Goal: Task Accomplishment & Management: Use online tool/utility

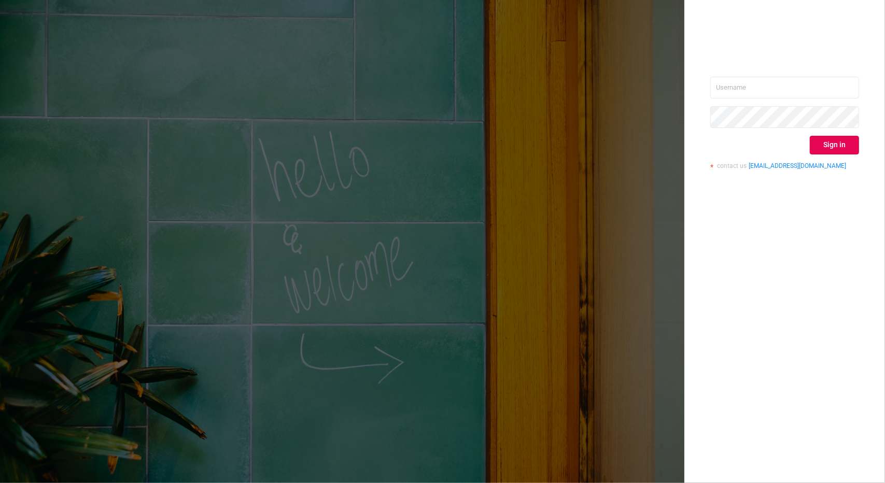
click at [831, 103] on div "Sign in contact us info@protected.media" at bounding box center [784, 127] width 149 height 101
click at [822, 85] on input "text" at bounding box center [784, 88] width 149 height 22
type input "tosh@buzzoola.com"
click at [826, 148] on button "Sign in" at bounding box center [834, 145] width 49 height 19
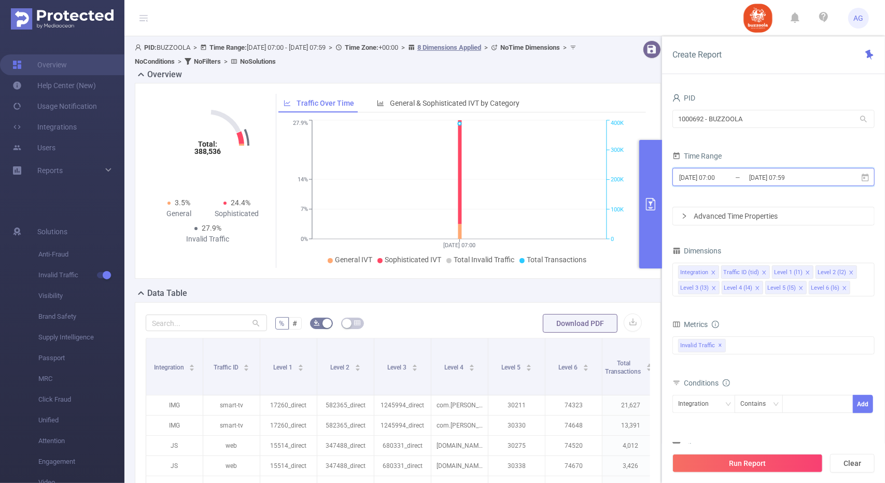
click at [864, 176] on icon at bounding box center [865, 177] width 9 height 9
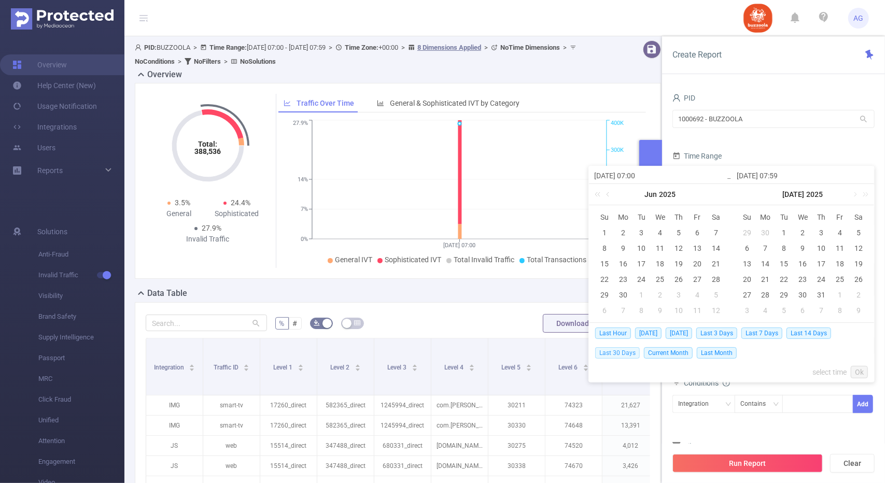
click at [622, 352] on span "Last 30 Days" at bounding box center [617, 352] width 45 height 11
type input "2025-09-14 00:00"
type input "2025-10-13 23:59"
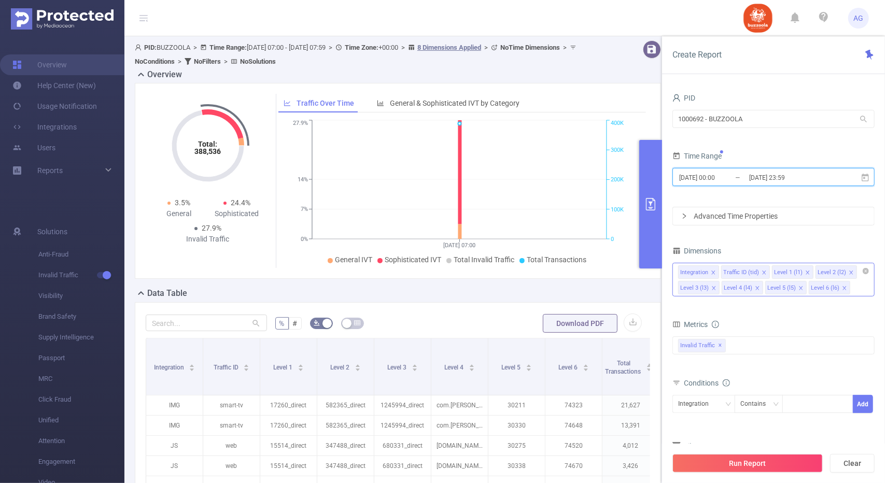
click at [806, 271] on icon "icon: close" at bounding box center [808, 273] width 4 height 4
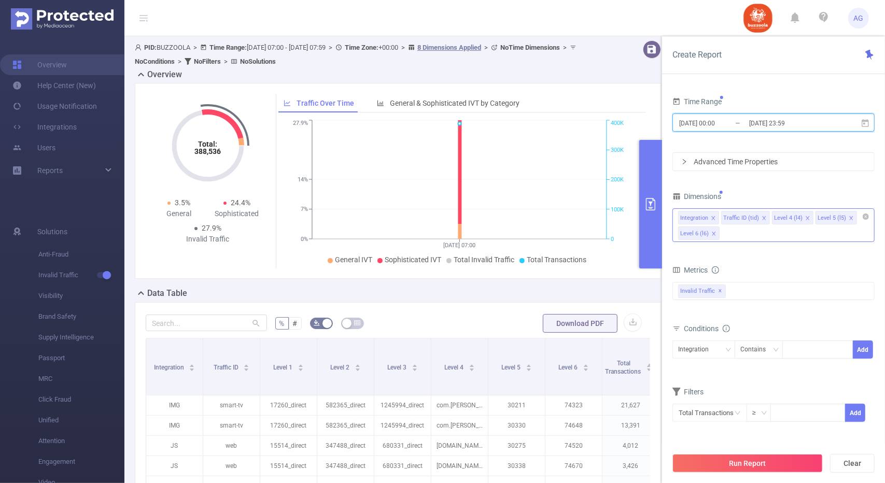
click at [849, 213] on span at bounding box center [851, 218] width 5 height 11
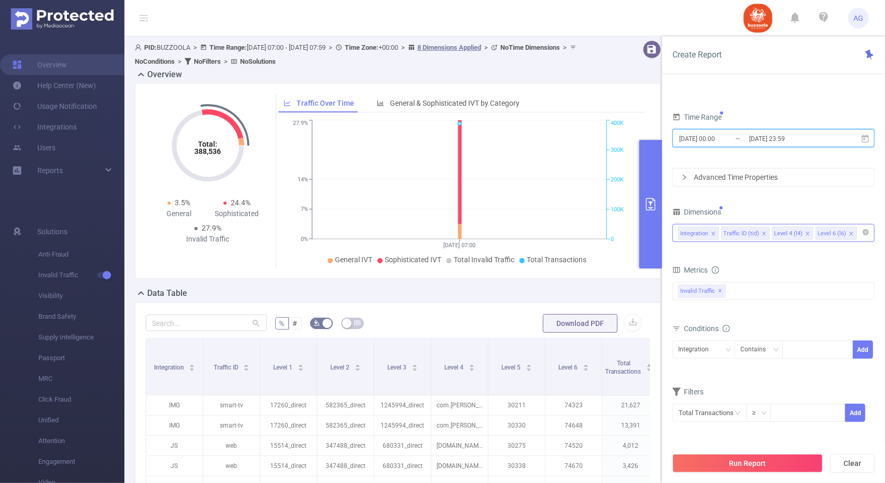
click at [849, 231] on icon "icon: close" at bounding box center [851, 233] width 5 height 5
click at [729, 344] on div "Integration" at bounding box center [703, 349] width 51 height 17
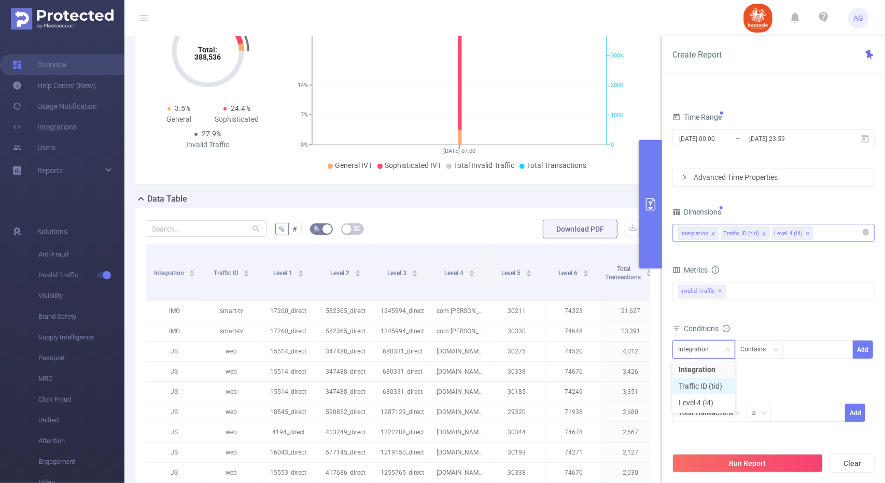
scroll to position [104, 0]
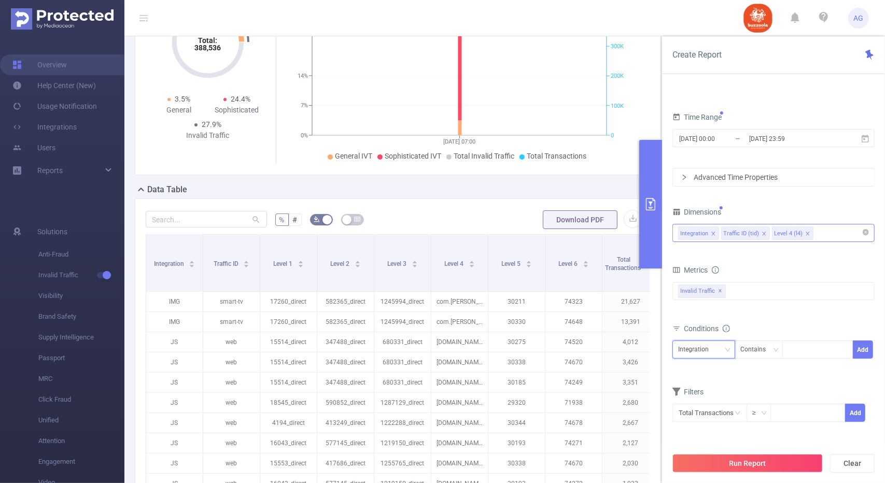
click at [697, 345] on div "Integration" at bounding box center [697, 349] width 38 height 17
click at [703, 399] on li "Level 4 (l4)" at bounding box center [704, 403] width 63 height 17
click at [797, 354] on div at bounding box center [818, 349] width 60 height 17
paste input "593514"
type input "593514"
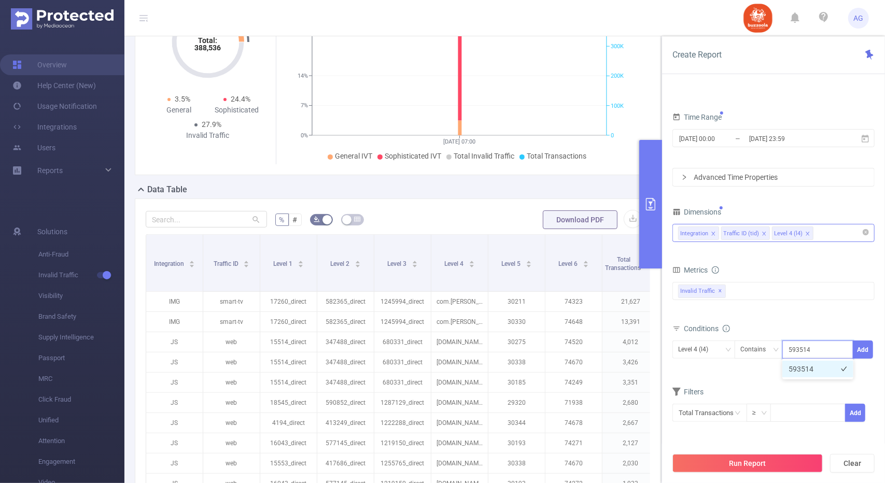
click at [811, 366] on li "593514" at bounding box center [818, 369] width 71 height 17
click at [736, 465] on button "Run Report" at bounding box center [748, 463] width 150 height 19
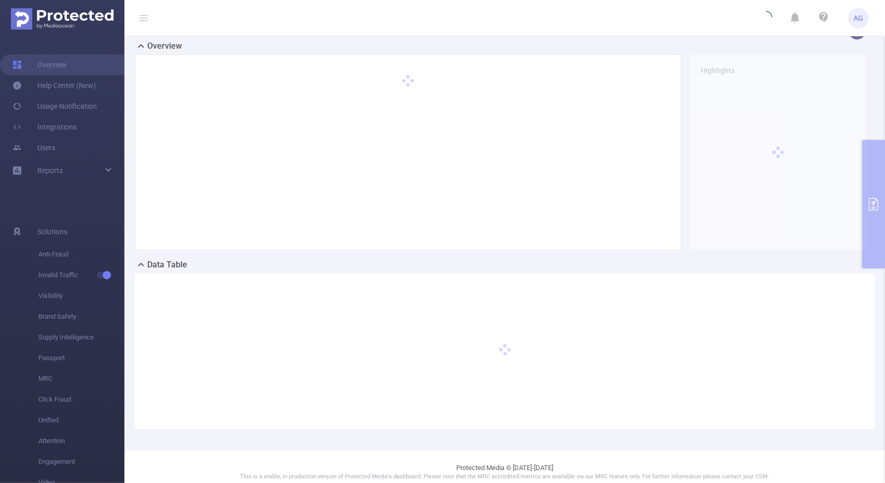
scroll to position [0, 0]
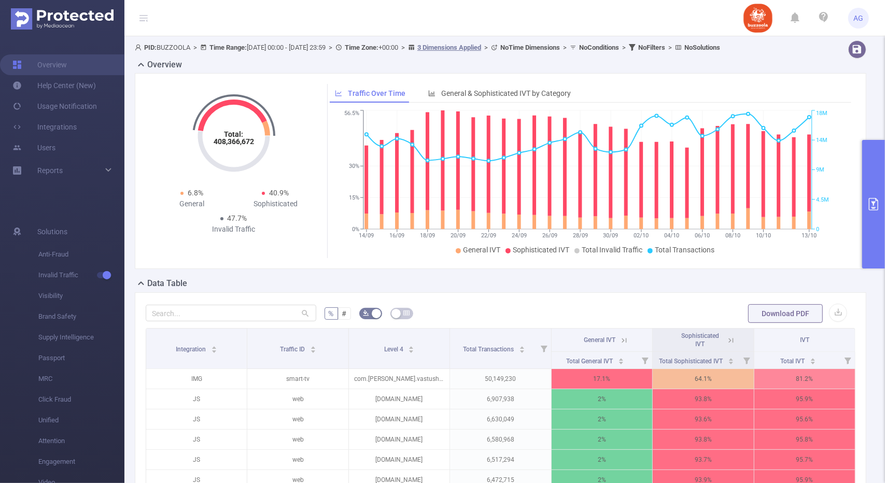
click at [874, 196] on button "primary" at bounding box center [873, 204] width 23 height 129
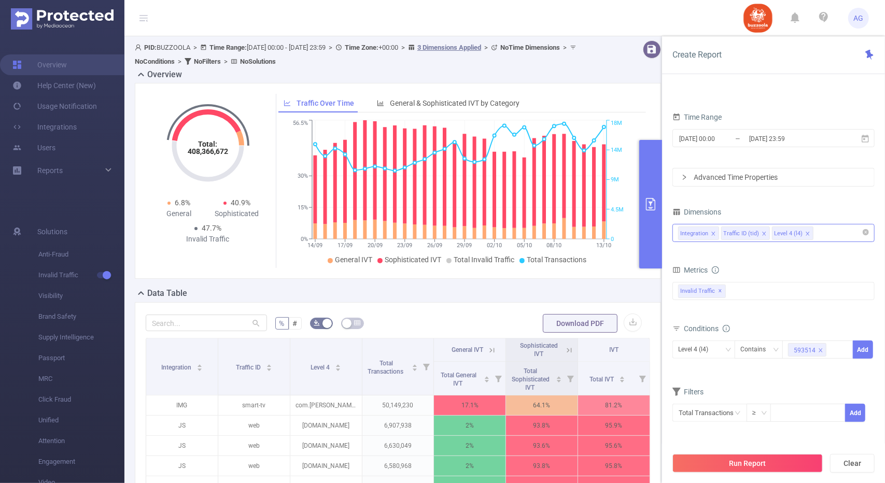
click at [711, 231] on icon "icon: close" at bounding box center [713, 233] width 5 height 5
click at [719, 232] on icon "icon: close" at bounding box center [721, 234] width 4 height 4
click at [736, 464] on button "Run Report" at bounding box center [748, 463] width 150 height 19
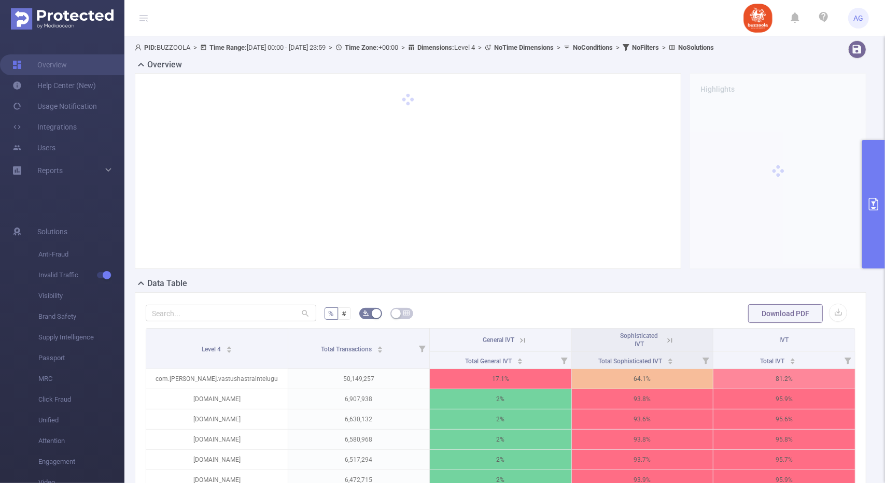
click at [870, 196] on button "primary" at bounding box center [873, 204] width 23 height 129
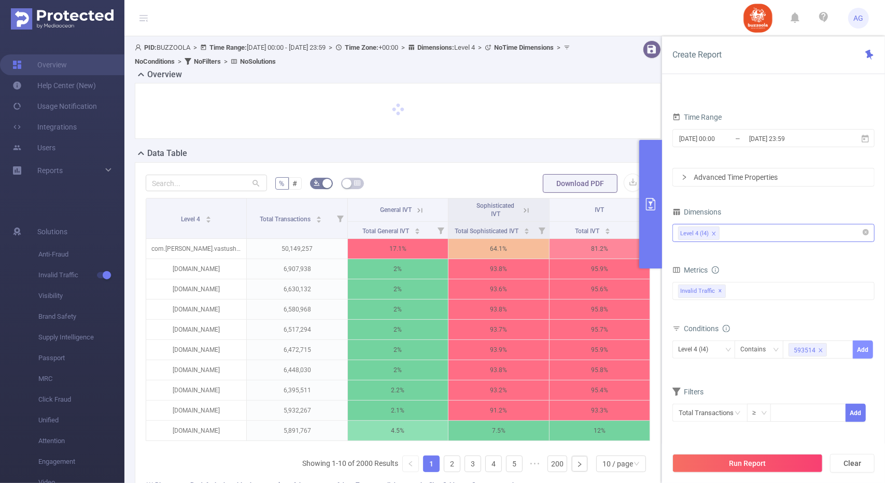
click at [864, 347] on button "Add" at bounding box center [863, 350] width 20 height 18
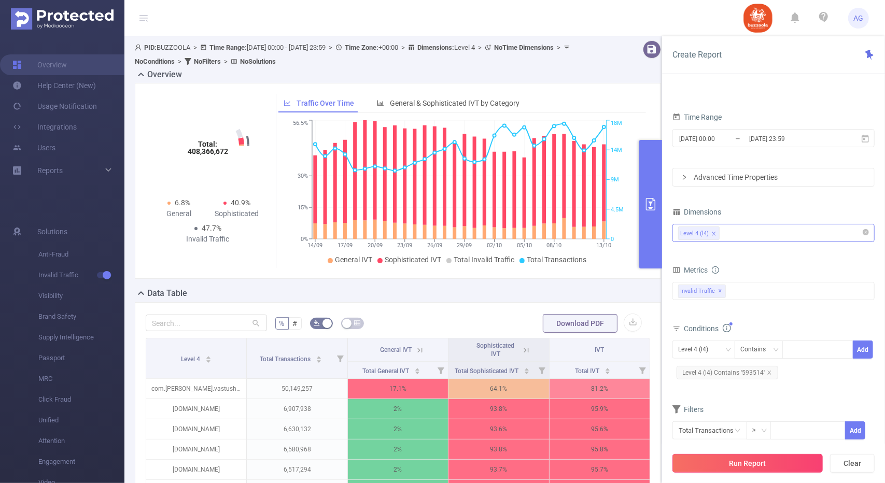
click at [732, 464] on button "Run Report" at bounding box center [748, 463] width 150 height 19
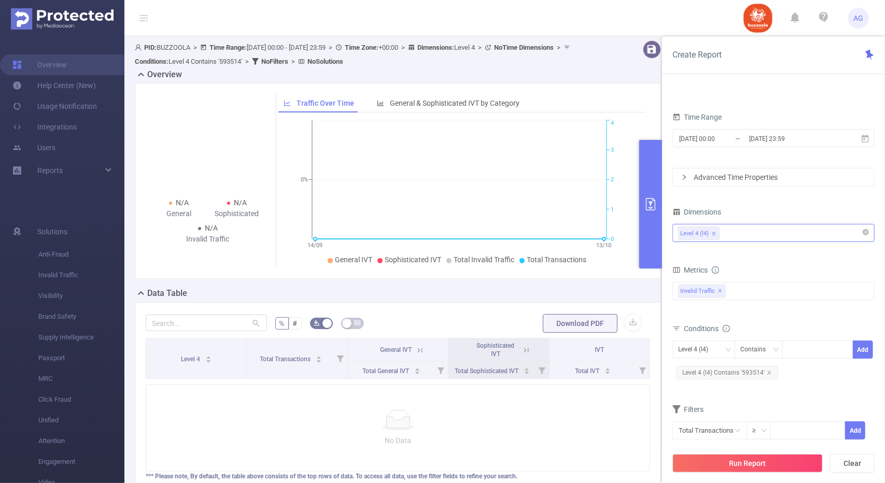
click at [714, 233] on icon "icon: close" at bounding box center [714, 234] width 4 height 4
click at [745, 227] on div "Level 4 (l4)" at bounding box center [773, 233] width 191 height 17
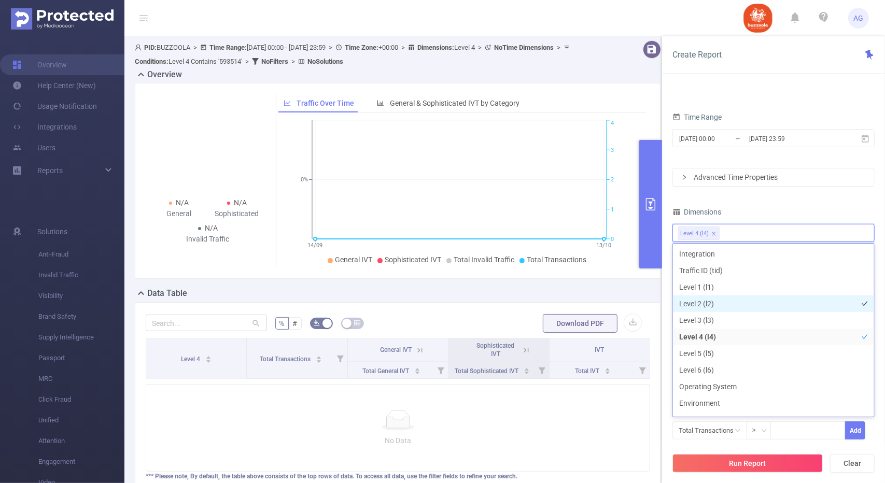
click at [698, 309] on li "Level 2 (l2)" at bounding box center [773, 304] width 201 height 17
click at [759, 234] on li "Level 4 (l4)" at bounding box center [742, 233] width 41 height 13
click at [757, 232] on icon "icon: close" at bounding box center [757, 233] width 5 height 5
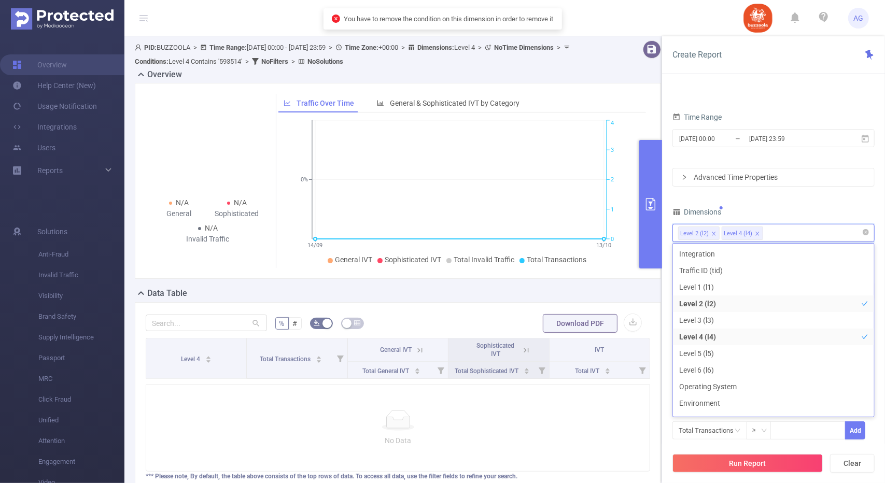
click at [756, 232] on icon "icon: close" at bounding box center [758, 234] width 4 height 4
click at [839, 200] on div "PID 1000692 - BUZZOOLA 1000692 - BUZZOOLA Time Range 2025-09-14 00:00 _ 2025-10…" at bounding box center [774, 252] width 202 height 401
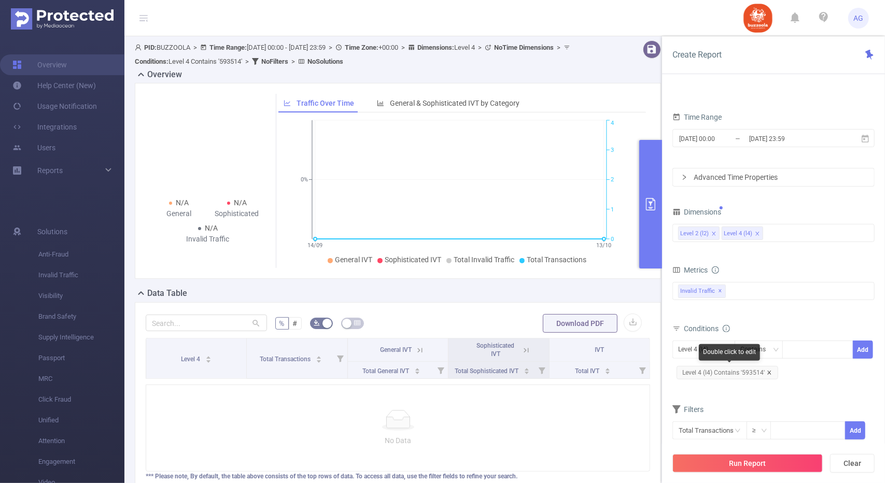
click at [770, 370] on icon "icon: close" at bounding box center [769, 372] width 5 height 5
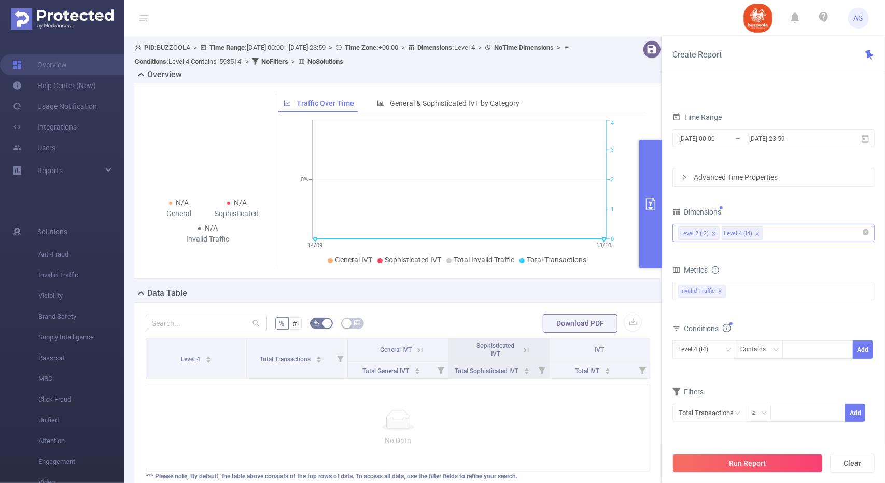
click at [756, 232] on icon "icon: close" at bounding box center [758, 234] width 4 height 4
click at [807, 351] on div at bounding box center [818, 349] width 60 height 17
paste input "347488"
type input "347488"
paste input "593514"
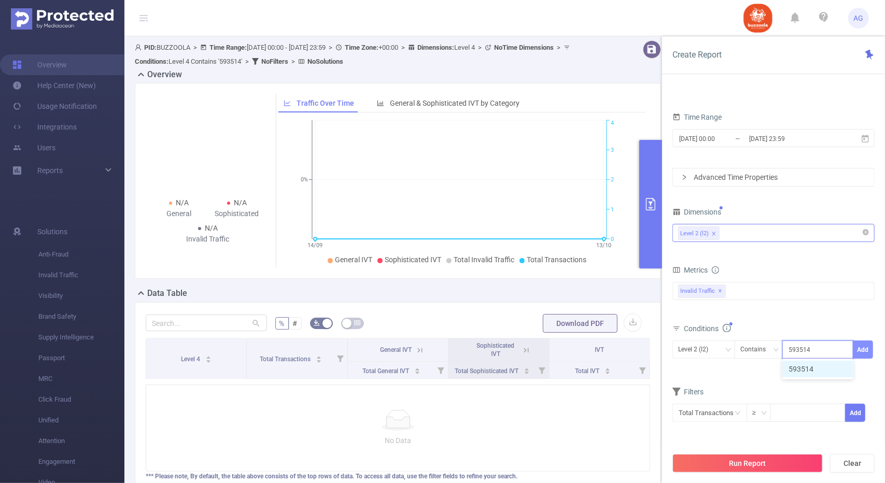
type input "593514"
click at [863, 346] on button "Add" at bounding box center [863, 350] width 20 height 18
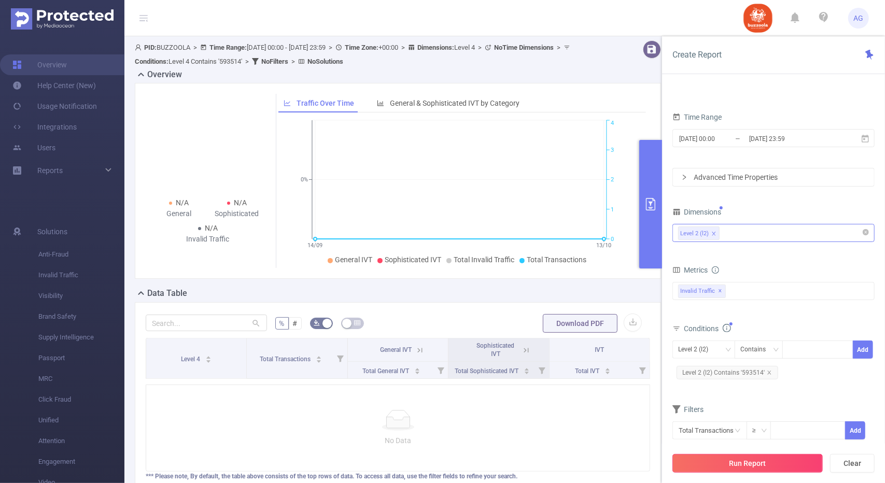
click at [752, 464] on button "Run Report" at bounding box center [748, 463] width 150 height 19
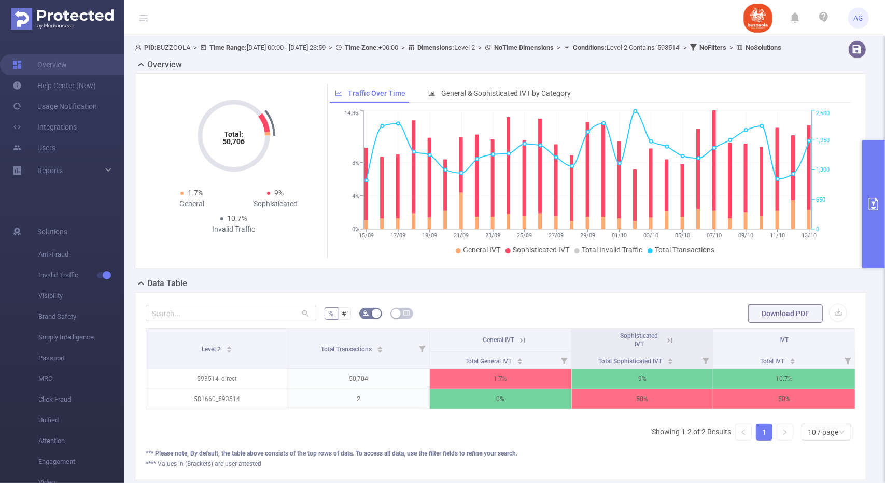
click at [878, 189] on button "primary" at bounding box center [873, 204] width 23 height 129
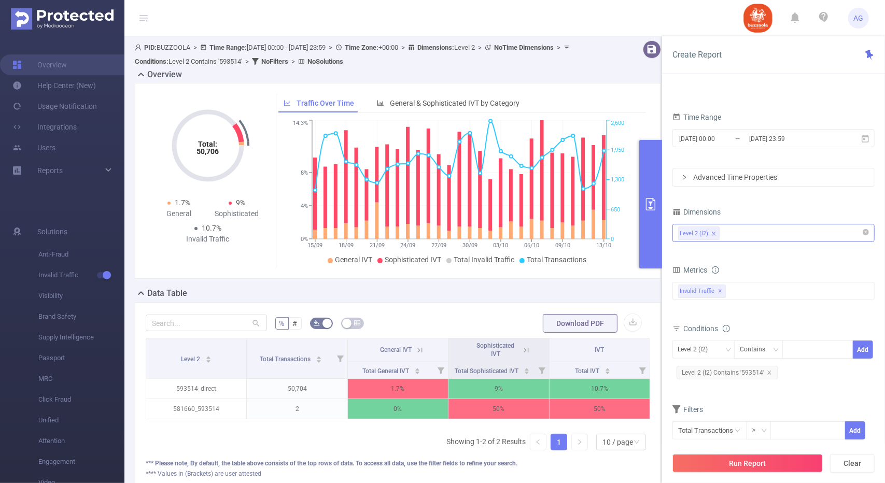
click at [747, 230] on div "Level 2 (l2)" at bounding box center [773, 233] width 191 height 17
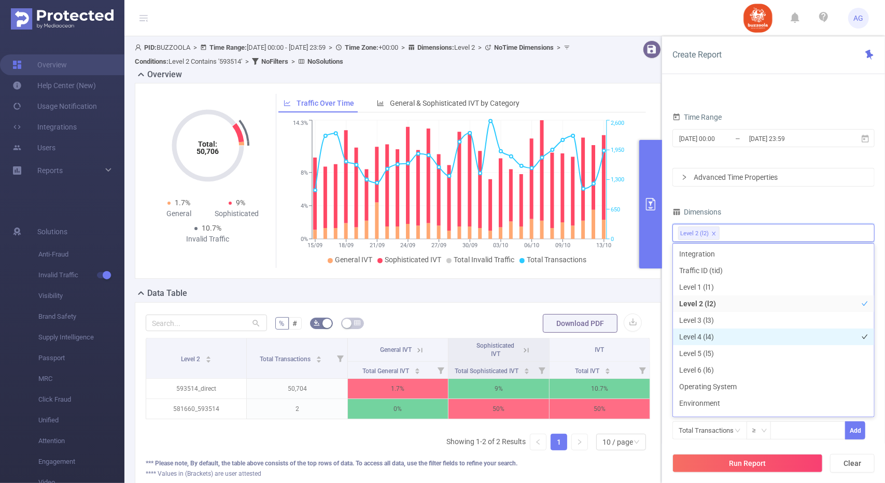
click at [710, 338] on li "Level 4 (l4)" at bounding box center [773, 337] width 201 height 17
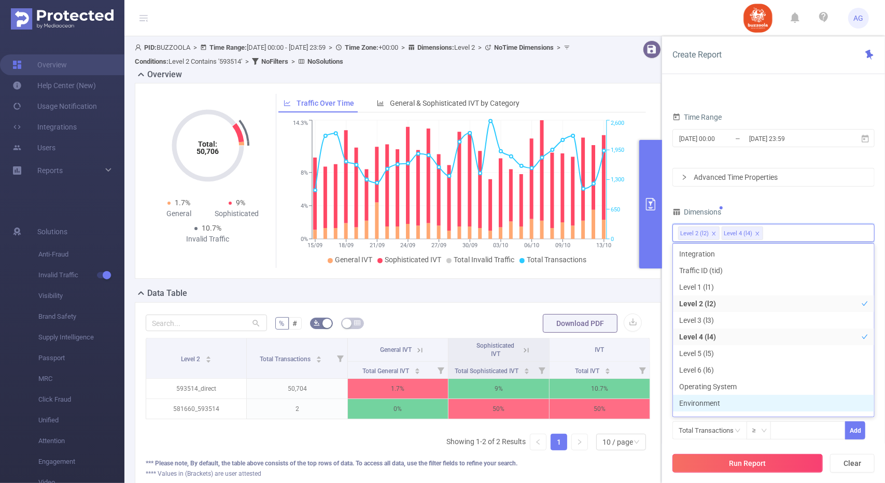
scroll to position [11, 0]
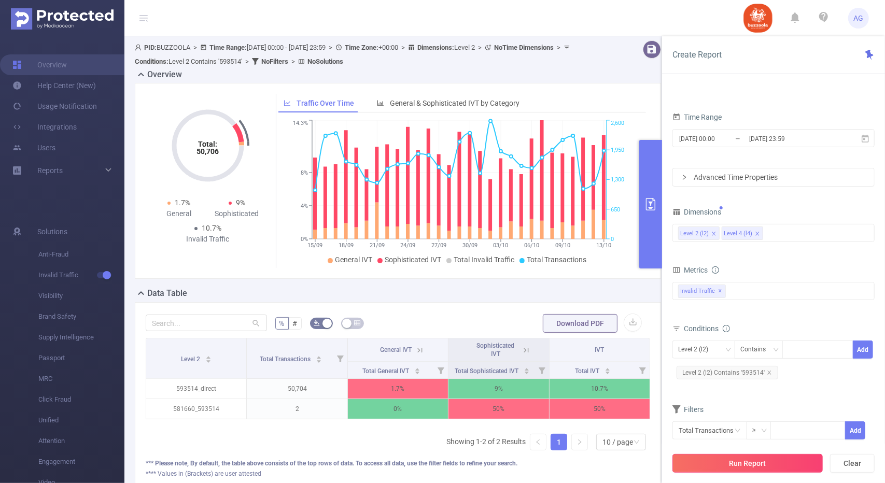
click at [773, 460] on button "Run Report" at bounding box center [748, 463] width 150 height 19
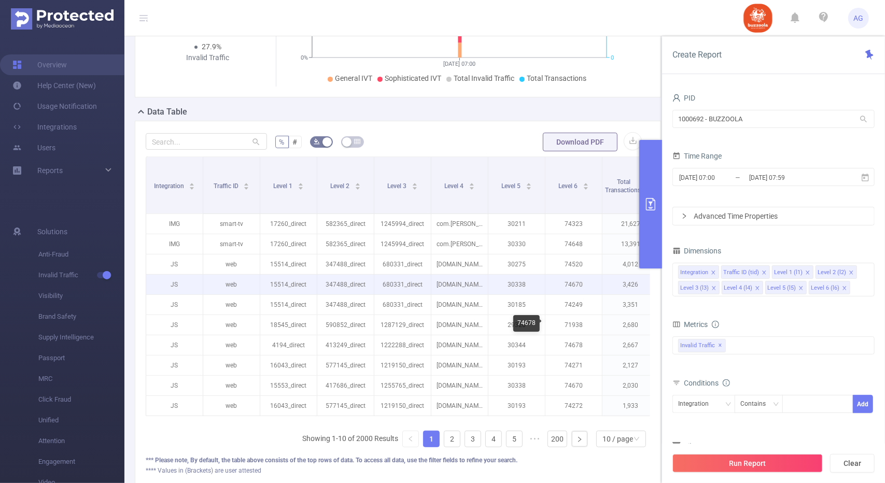
scroll to position [150, 0]
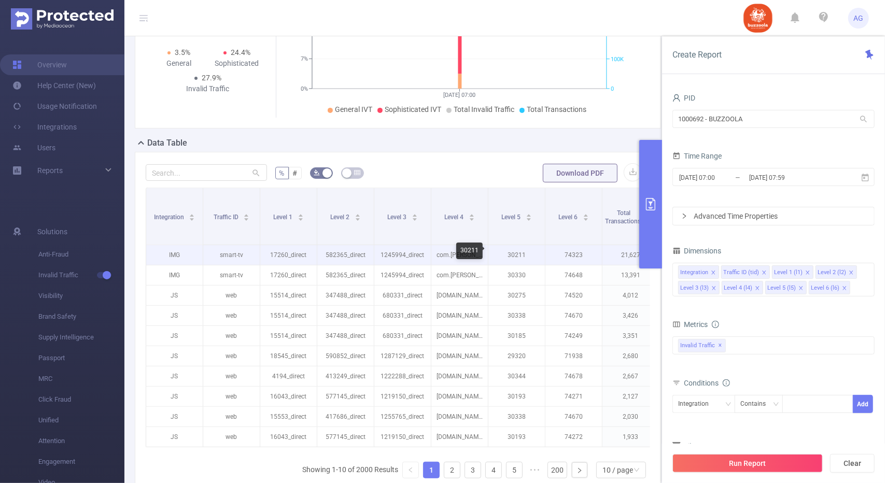
click at [518, 254] on p "30211" at bounding box center [516, 255] width 57 height 20
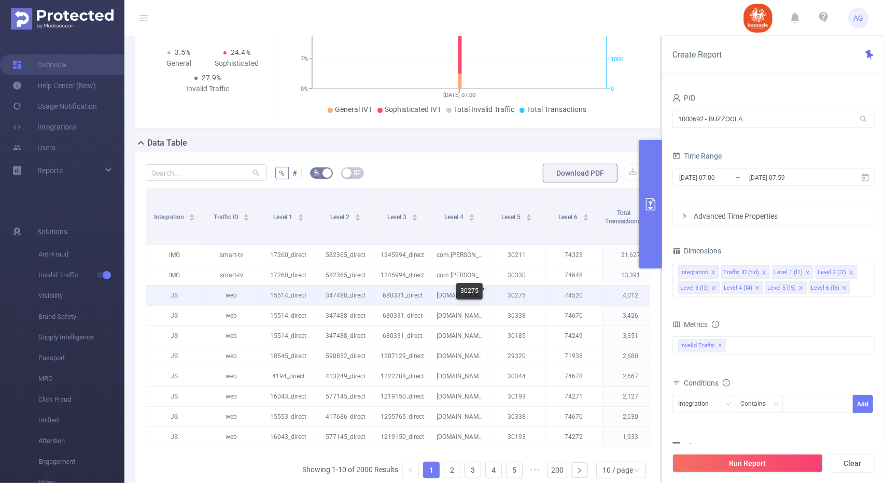
click at [518, 291] on p "30275" at bounding box center [516, 296] width 57 height 20
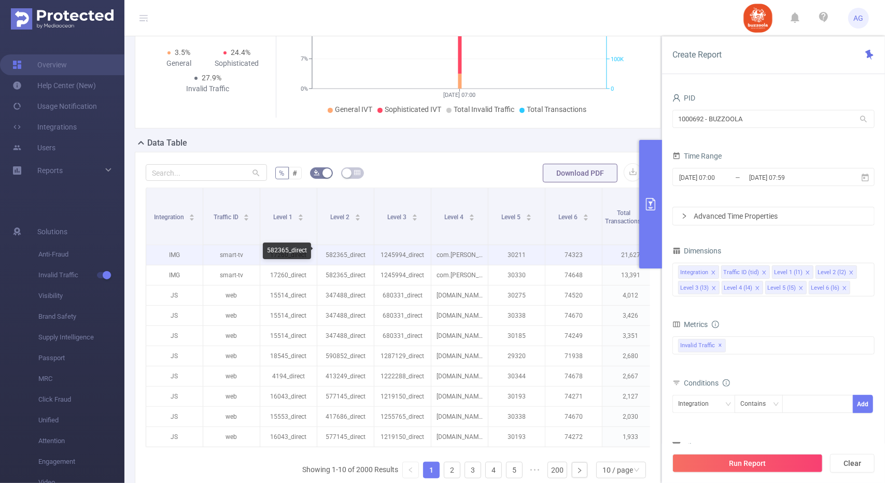
click at [336, 254] on p "582365_direct" at bounding box center [345, 255] width 57 height 20
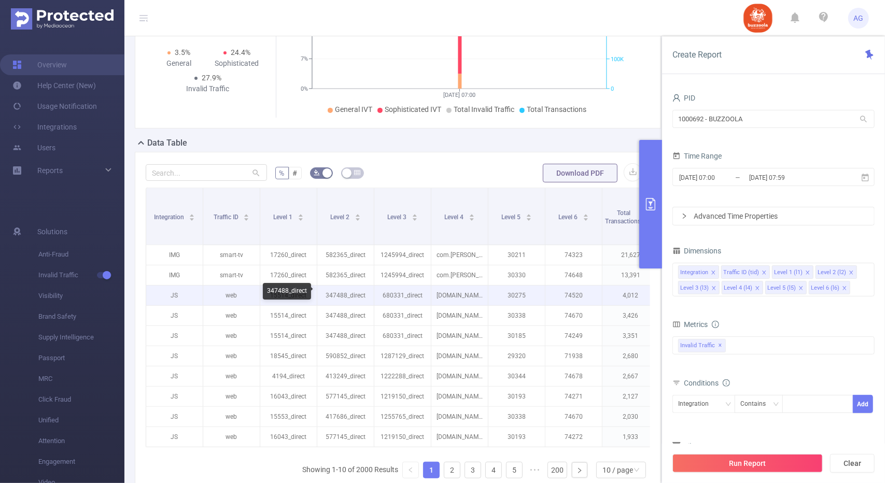
click at [337, 293] on p "347488_direct" at bounding box center [345, 296] width 57 height 20
click at [341, 300] on p "347488_direct" at bounding box center [345, 296] width 57 height 20
drag, startPoint x: 345, startPoint y: 291, endPoint x: 326, endPoint y: 292, distance: 19.2
click at [326, 292] on p "347488_direct" at bounding box center [345, 296] width 57 height 20
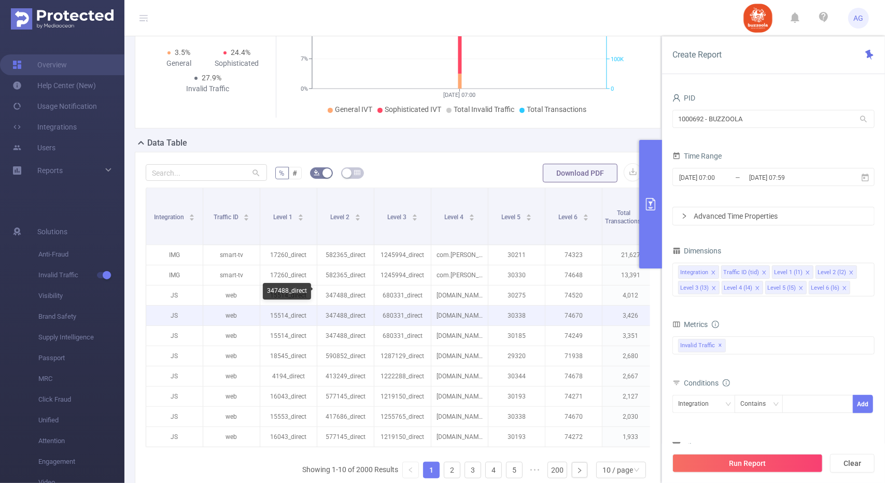
click at [324, 306] on p "347488_direct" at bounding box center [345, 316] width 57 height 20
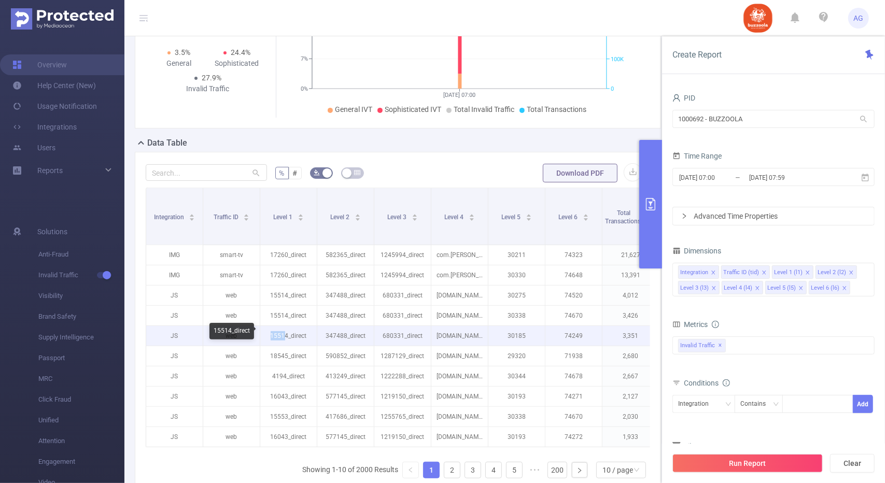
drag, startPoint x: 286, startPoint y: 332, endPoint x: 270, endPoint y: 334, distance: 16.2
click at [270, 334] on p "15514_direct" at bounding box center [288, 336] width 57 height 20
drag, startPoint x: 270, startPoint y: 332, endPoint x: 288, endPoint y: 331, distance: 18.7
click at [288, 331] on p "15514_direct" at bounding box center [288, 336] width 57 height 20
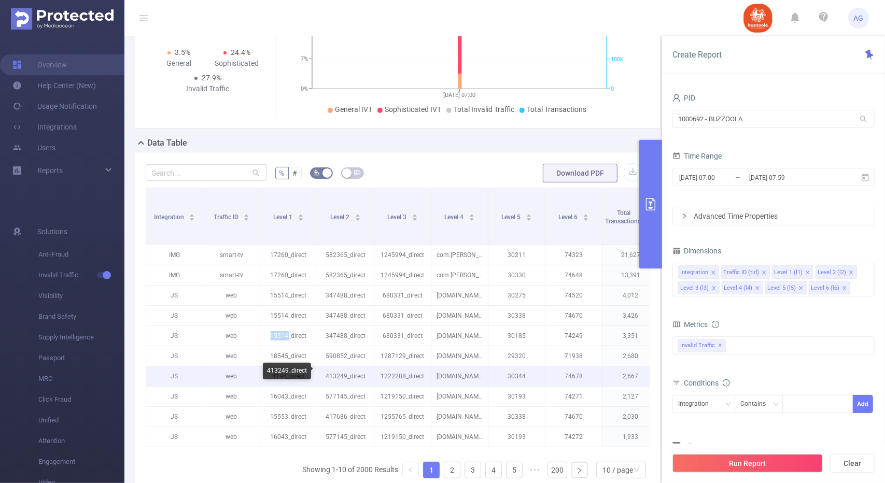
copy p "15514"
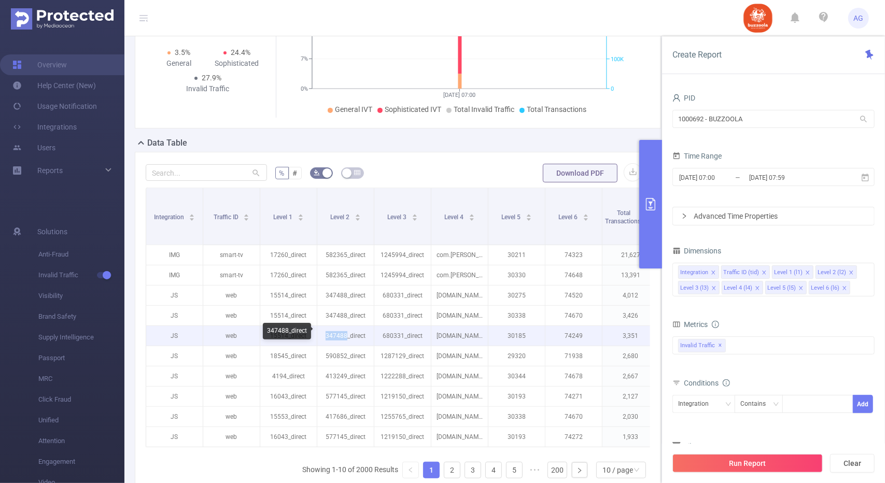
drag, startPoint x: 321, startPoint y: 333, endPoint x: 346, endPoint y: 332, distance: 25.5
click at [346, 332] on p "347488_direct" at bounding box center [345, 336] width 57 height 20
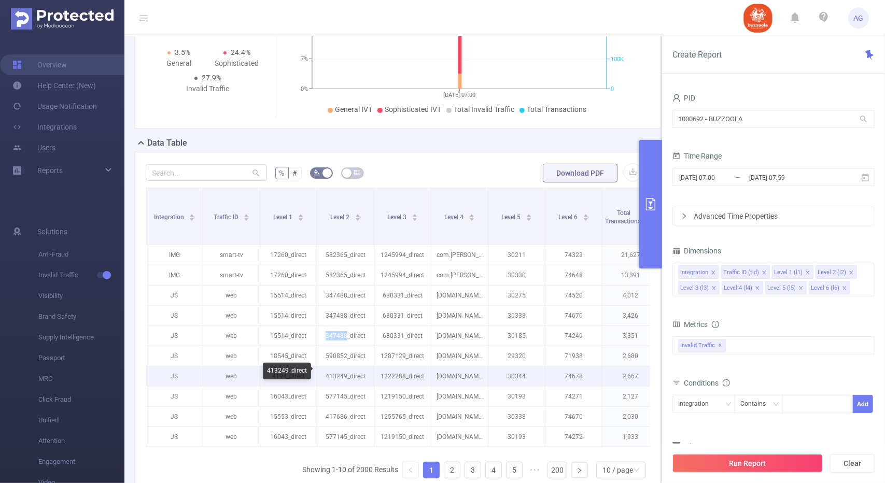
copy p "347488"
